Goal: Find specific page/section: Find specific page/section

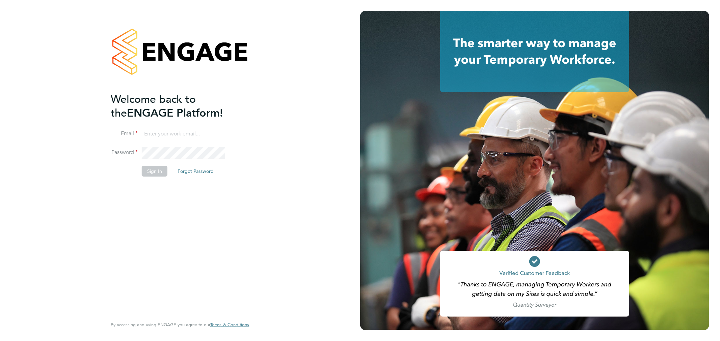
click at [174, 136] on input at bounding box center [183, 134] width 83 height 12
type input "[EMAIL_ADDRESS][DOMAIN_NAME]"
click at [157, 174] on button "Sign In" at bounding box center [155, 171] width 26 height 11
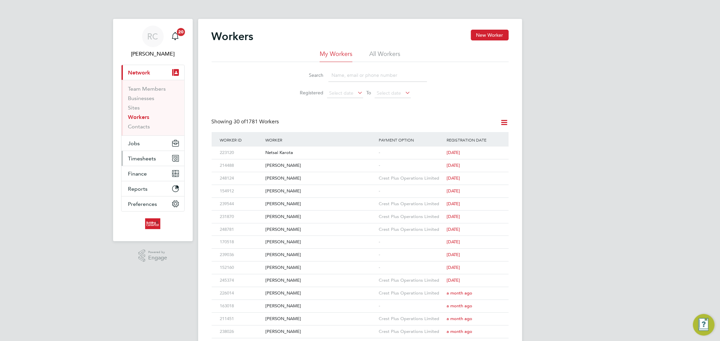
click at [164, 156] on button "Timesheets" at bounding box center [152, 158] width 63 height 15
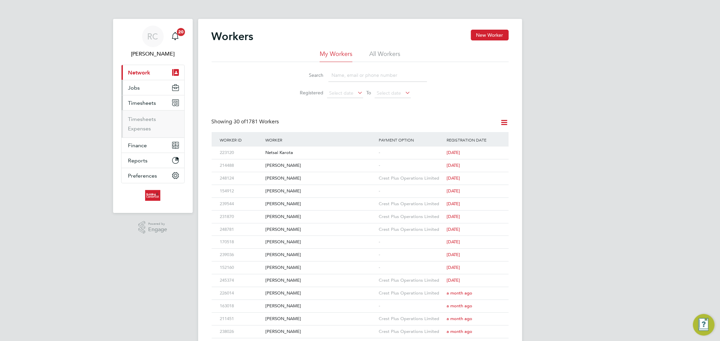
click at [162, 92] on button "Jobs" at bounding box center [152, 87] width 63 height 15
click at [145, 113] on link "Vacancies" at bounding box center [140, 113] width 24 height 6
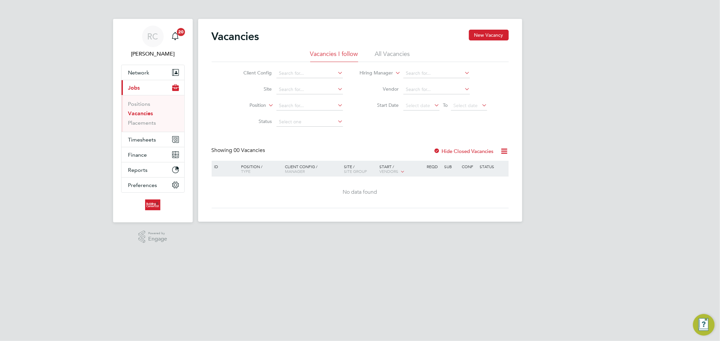
click at [396, 56] on li "All Vacancies" at bounding box center [392, 56] width 35 height 12
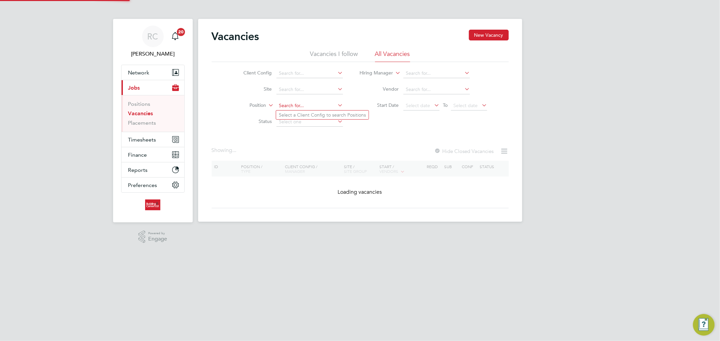
click at [303, 108] on input at bounding box center [309, 105] width 66 height 9
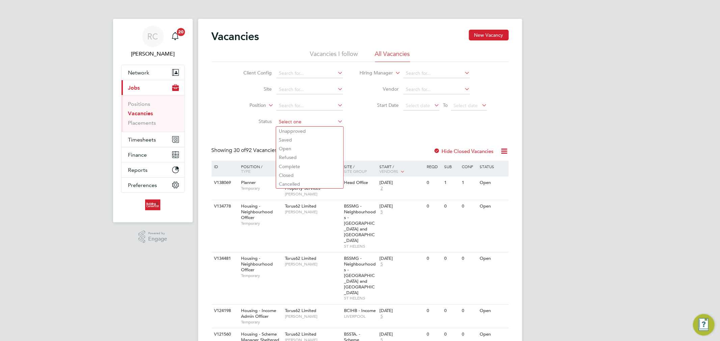
click at [302, 120] on input at bounding box center [309, 121] width 66 height 9
click at [305, 132] on li "Unapproved" at bounding box center [309, 131] width 67 height 9
type input "Unapproved"
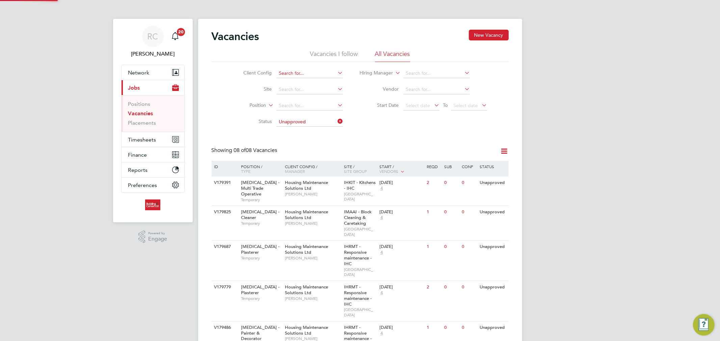
click at [301, 76] on input at bounding box center [309, 73] width 66 height 9
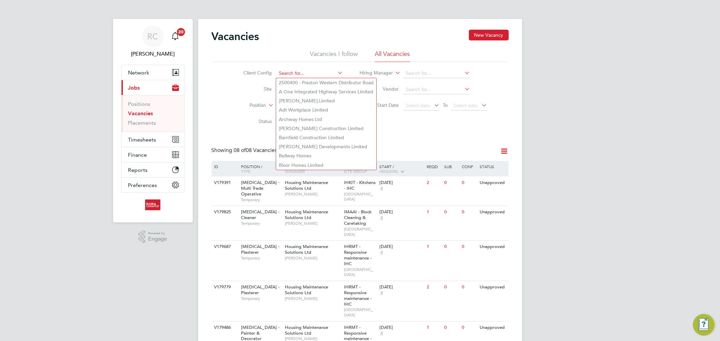
type input "a"
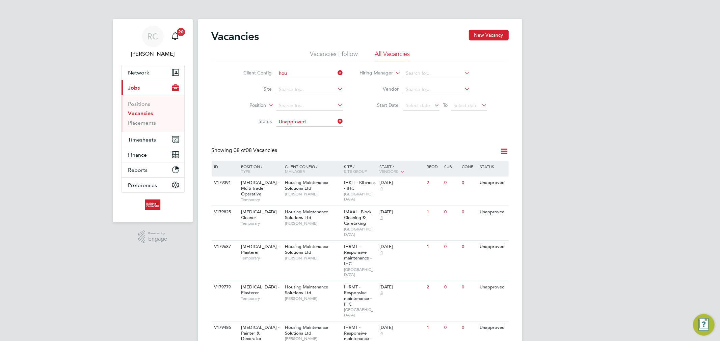
click at [302, 79] on li "Hou sing Maintenance Solutions Ltd" at bounding box center [336, 82] width 120 height 9
type input "Housing Maintenance Solutions Ltd"
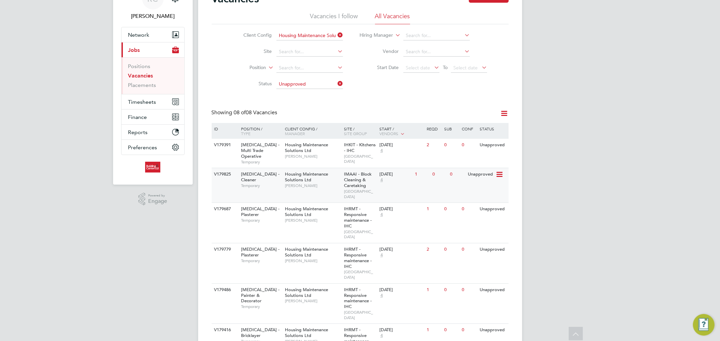
scroll to position [0, 0]
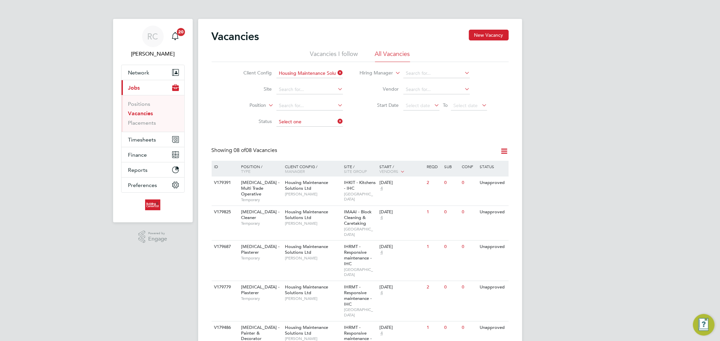
click at [326, 121] on input at bounding box center [309, 121] width 66 height 9
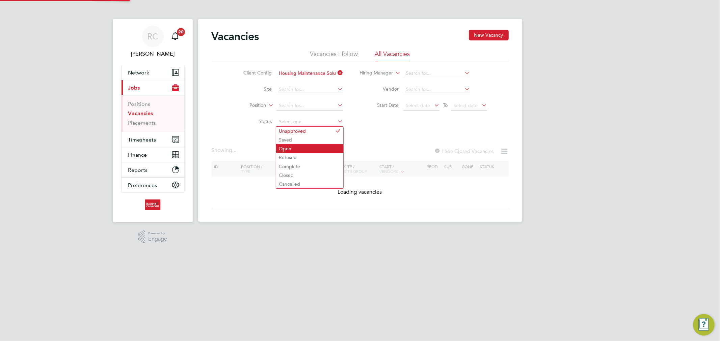
click at [313, 147] on li "Open" at bounding box center [309, 148] width 67 height 9
type input "Open"
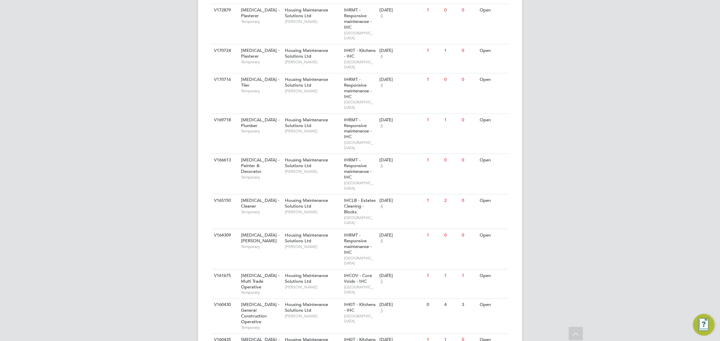
scroll to position [798, 0]
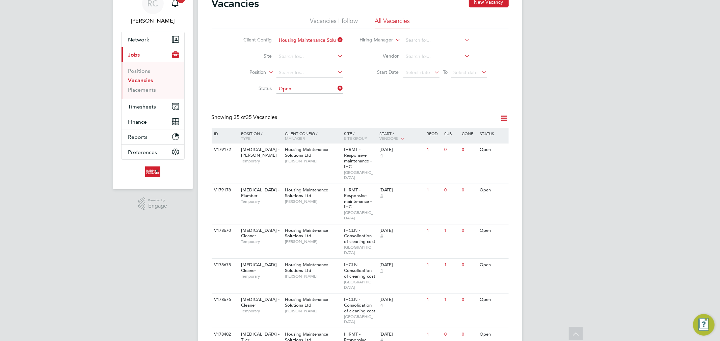
scroll to position [31, 0]
